Goal: Information Seeking & Learning: Learn about a topic

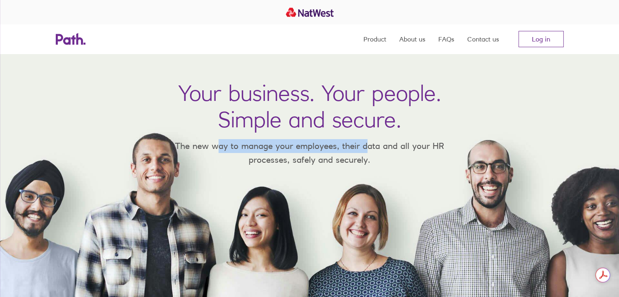
drag, startPoint x: 233, startPoint y: 147, endPoint x: 367, endPoint y: 149, distance: 134.0
click at [367, 149] on p "The new way to manage your employees, their data and all your HR processes, saf…" at bounding box center [309, 152] width 293 height 27
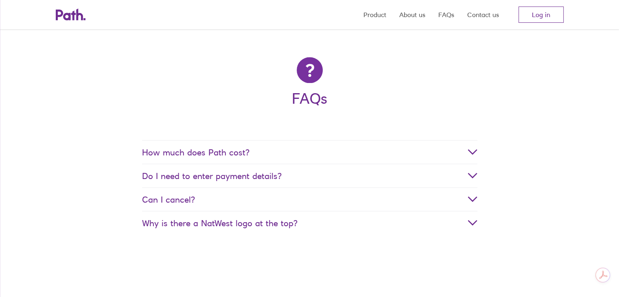
scroll to position [1425, 0]
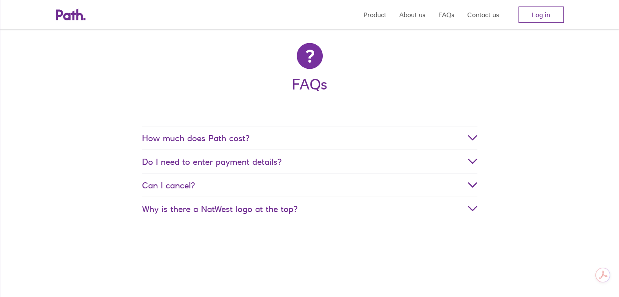
click at [223, 143] on span "How much does Path cost?" at bounding box center [310, 138] width 336 height 10
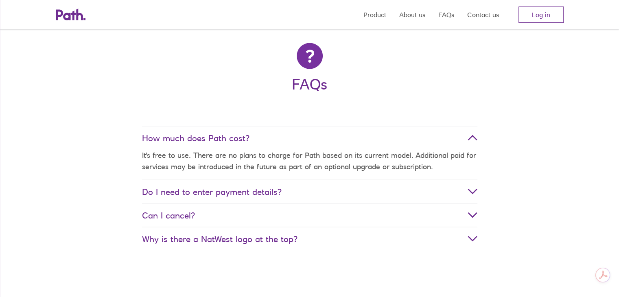
click at [223, 195] on span "Do I need to enter payment details?" at bounding box center [310, 192] width 336 height 10
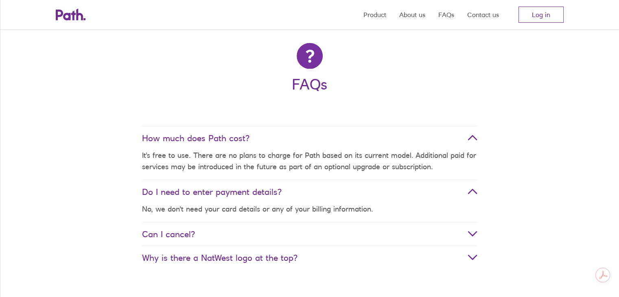
click at [190, 231] on span "Can I cancel?" at bounding box center [310, 234] width 336 height 10
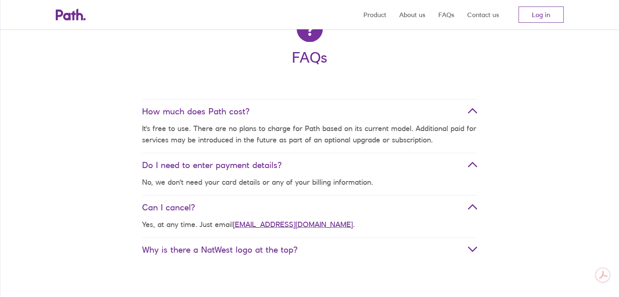
scroll to position [1507, 0]
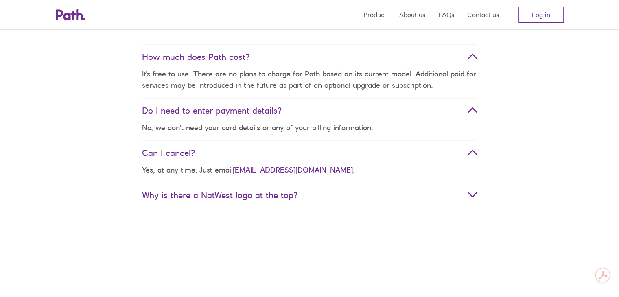
click at [221, 200] on span "Why is there a NatWest logo at the top?" at bounding box center [310, 195] width 336 height 10
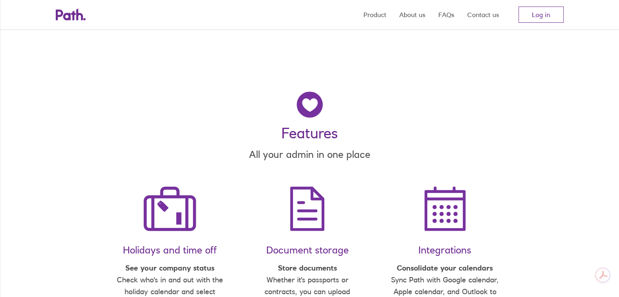
scroll to position [388, 0]
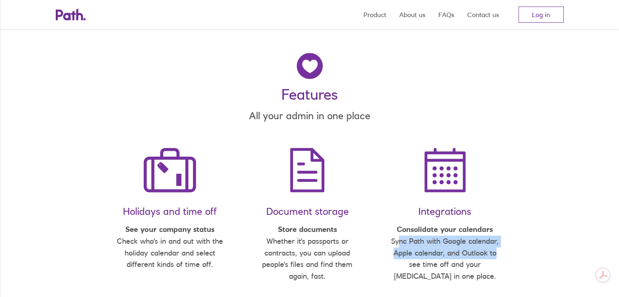
drag, startPoint x: 500, startPoint y: 249, endPoint x: 525, endPoint y: 248, distance: 24.0
click at [525, 248] on section "Holidays and time off See your company status Check who's in and out with the h…" at bounding box center [309, 228] width 619 height 174
drag, startPoint x: 443, startPoint y: 240, endPoint x: 467, endPoint y: 213, distance: 37.2
click at [443, 241] on p "Consolidate your calendars Sync Path with Google calendar, Apple calendar, and …" at bounding box center [445, 253] width 112 height 59
click at [533, 20] on link "Log in" at bounding box center [541, 15] width 45 height 16
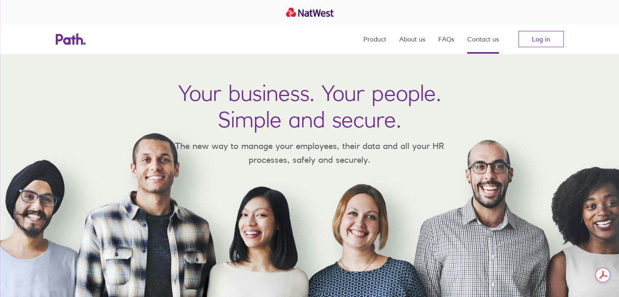
click at [482, 40] on link "Contact us" at bounding box center [483, 38] width 32 height 29
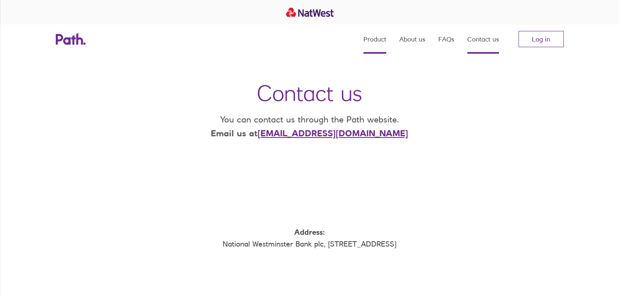
click at [377, 38] on link "Product" at bounding box center [375, 38] width 23 height 29
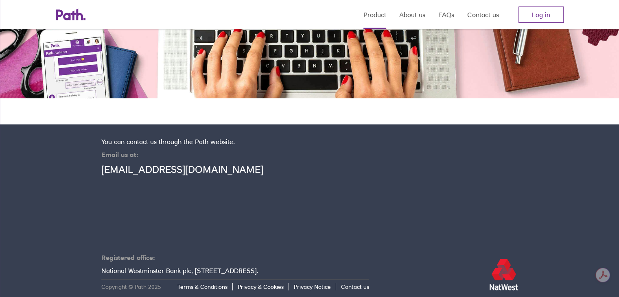
scroll to position [1608, 0]
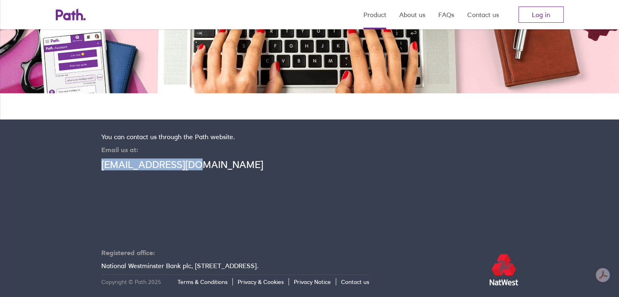
drag, startPoint x: 192, startPoint y: 165, endPoint x: 107, endPoint y: 165, distance: 85.1
click at [99, 164] on section "You can contact us through the Path website. Email us at: support@path.co.uk Re…" at bounding box center [309, 209] width 619 height 179
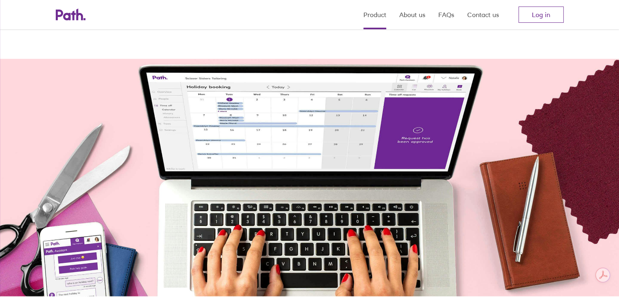
scroll to position [1404, 0]
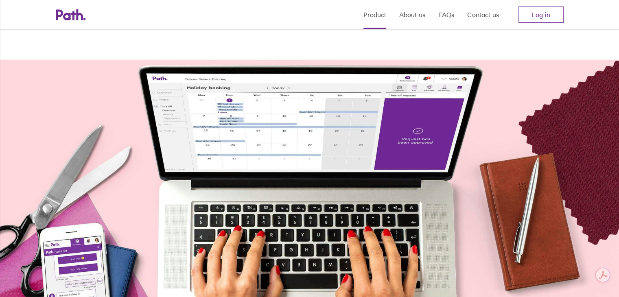
copy link "[EMAIL_ADDRESS][DOMAIN_NAME]"
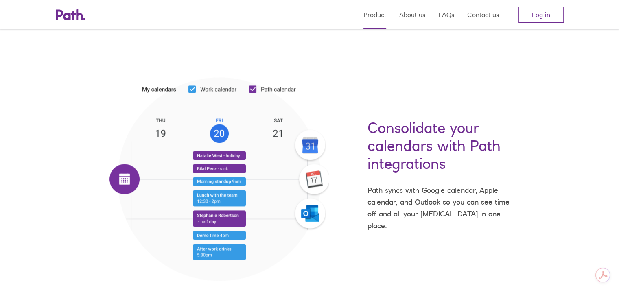
scroll to position [1201, 0]
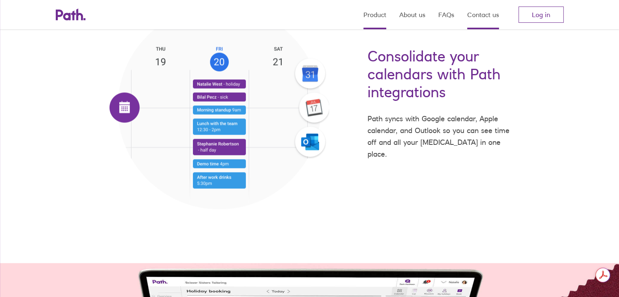
click at [490, 18] on link "Contact us" at bounding box center [483, 14] width 32 height 29
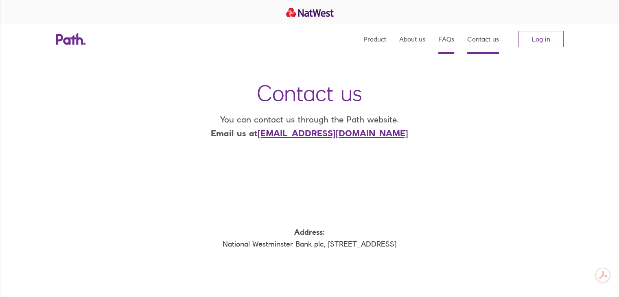
click at [446, 44] on link "FAQs" at bounding box center [447, 38] width 16 height 29
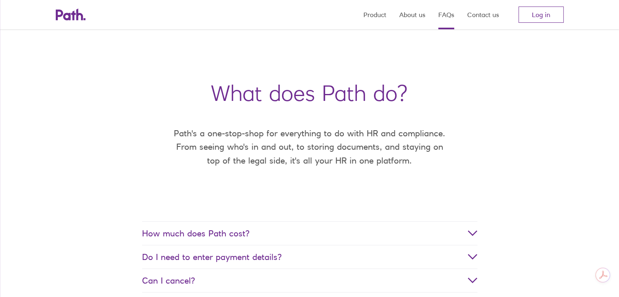
scroll to position [163, 0]
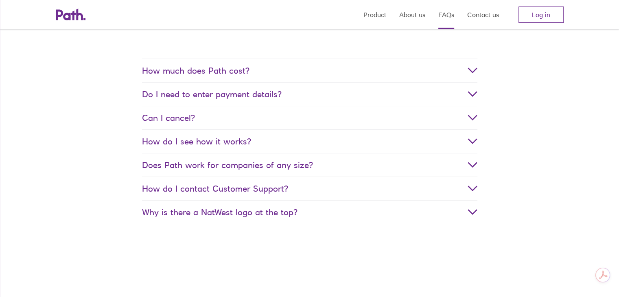
click at [257, 69] on span "How much does Path cost?" at bounding box center [310, 71] width 336 height 10
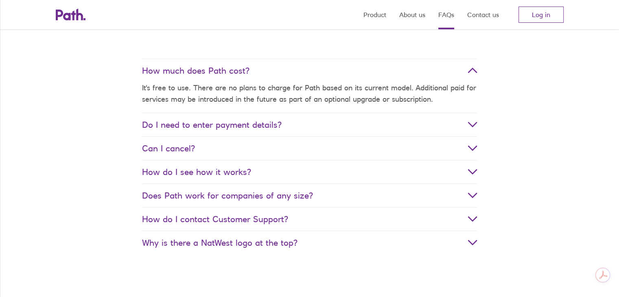
click at [278, 74] on span "How much does Path cost?" at bounding box center [310, 71] width 336 height 10
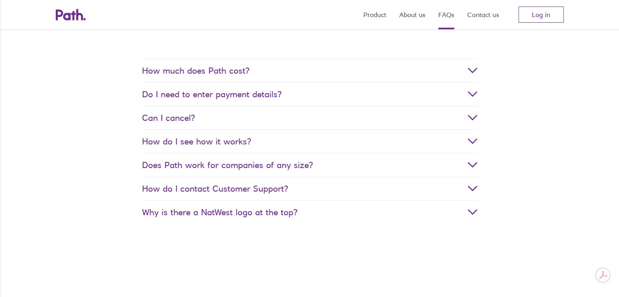
click at [200, 188] on span "How do I contact Customer Support?" at bounding box center [310, 189] width 336 height 10
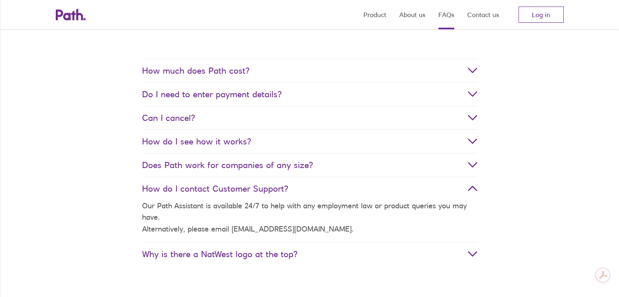
drag, startPoint x: 200, startPoint y: 188, endPoint x: 198, endPoint y: 199, distance: 11.1
click at [199, 188] on span "How do I contact Customer Support?" at bounding box center [310, 189] width 336 height 10
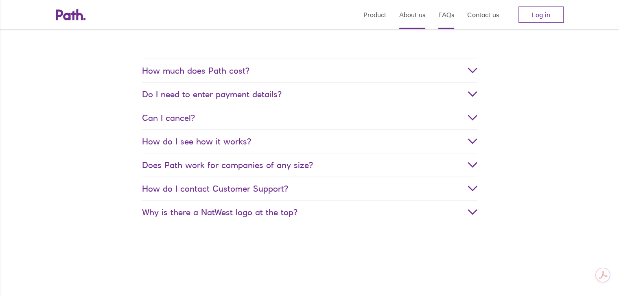
click at [408, 20] on link "About us" at bounding box center [412, 14] width 26 height 29
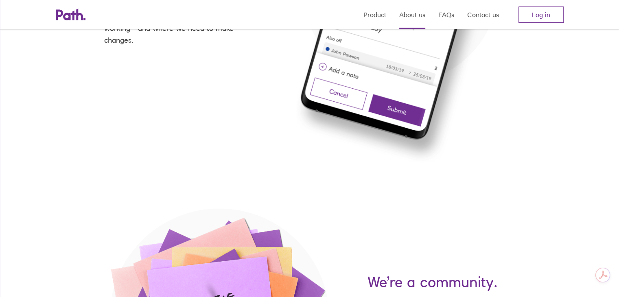
scroll to position [939, 0]
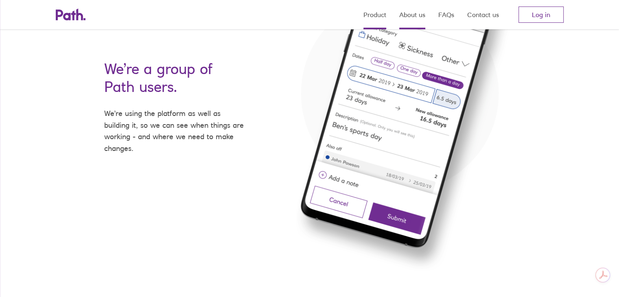
click at [374, 16] on link "Product" at bounding box center [375, 14] width 23 height 29
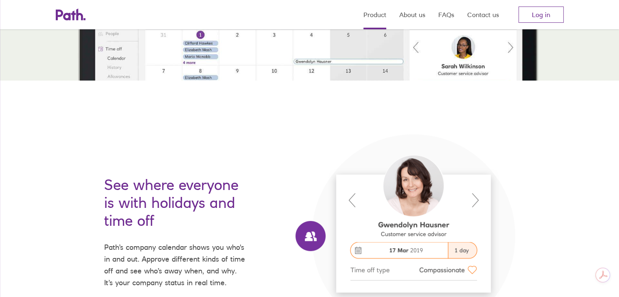
scroll to position [326, 0]
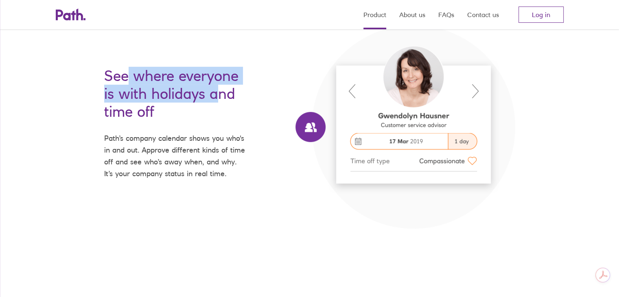
drag, startPoint x: 129, startPoint y: 83, endPoint x: 213, endPoint y: 86, distance: 84.0
click at [213, 86] on h2 "See where everyone is with holidays and time off" at bounding box center [175, 94] width 143 height 54
drag, startPoint x: 138, startPoint y: 101, endPoint x: 135, endPoint y: 107, distance: 6.0
click at [138, 102] on h2 "See where everyone is with holidays and time off" at bounding box center [175, 94] width 143 height 54
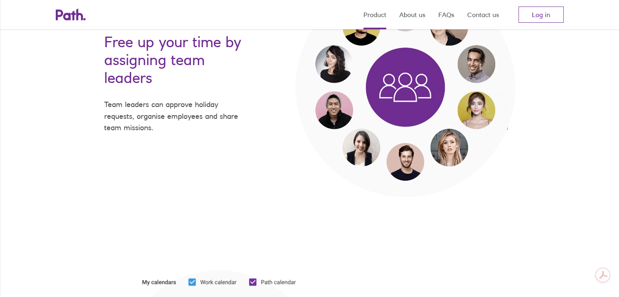
scroll to position [814, 0]
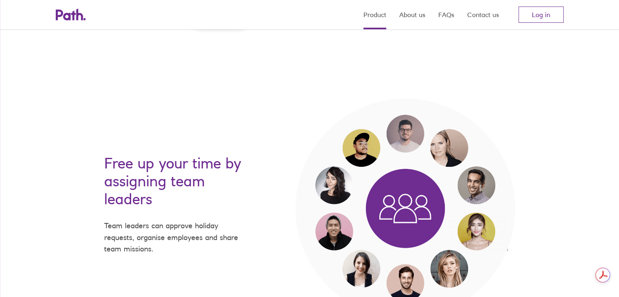
drag, startPoint x: 606, startPoint y: 226, endPoint x: 555, endPoint y: 233, distance: 51.8
click at [606, 227] on div "Free up your time by assigning team leaders Team leaders can approve holiday re…" at bounding box center [309, 209] width 619 height 220
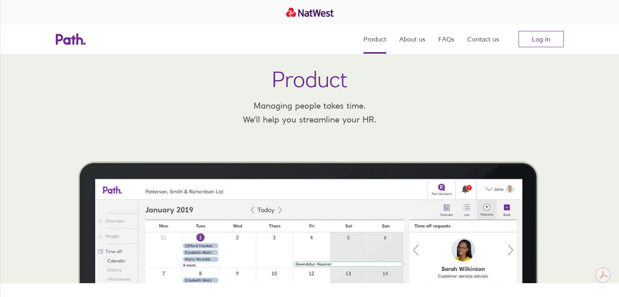
scroll to position [0, 0]
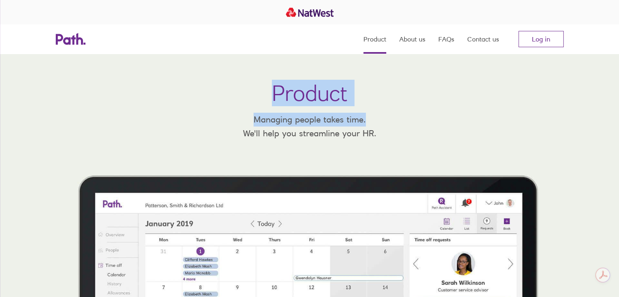
drag, startPoint x: 268, startPoint y: 96, endPoint x: 422, endPoint y: 114, distance: 155.9
click at [422, 114] on div "Product Managing people takes time. We'll help you streamline your HR." at bounding box center [309, 176] width 619 height 244
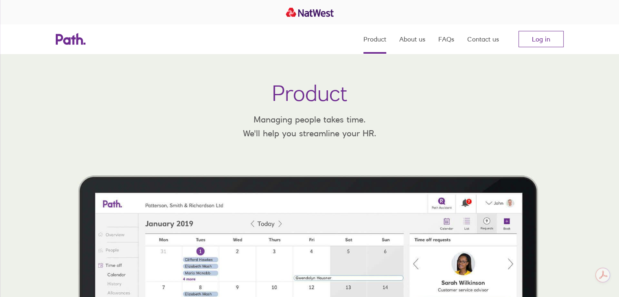
drag, startPoint x: 227, startPoint y: 127, endPoint x: 311, endPoint y: 123, distance: 84.0
click at [241, 128] on div "Product Managing people takes time. We'll help you streamline your HR." at bounding box center [309, 176] width 619 height 244
click at [484, 33] on link "Contact us" at bounding box center [483, 38] width 32 height 29
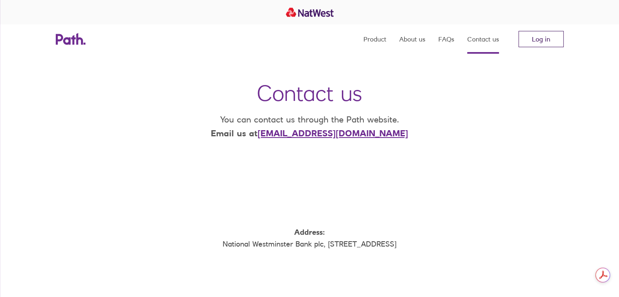
click at [540, 33] on link "Log in" at bounding box center [541, 39] width 45 height 16
